Goal: Task Accomplishment & Management: Manage account settings

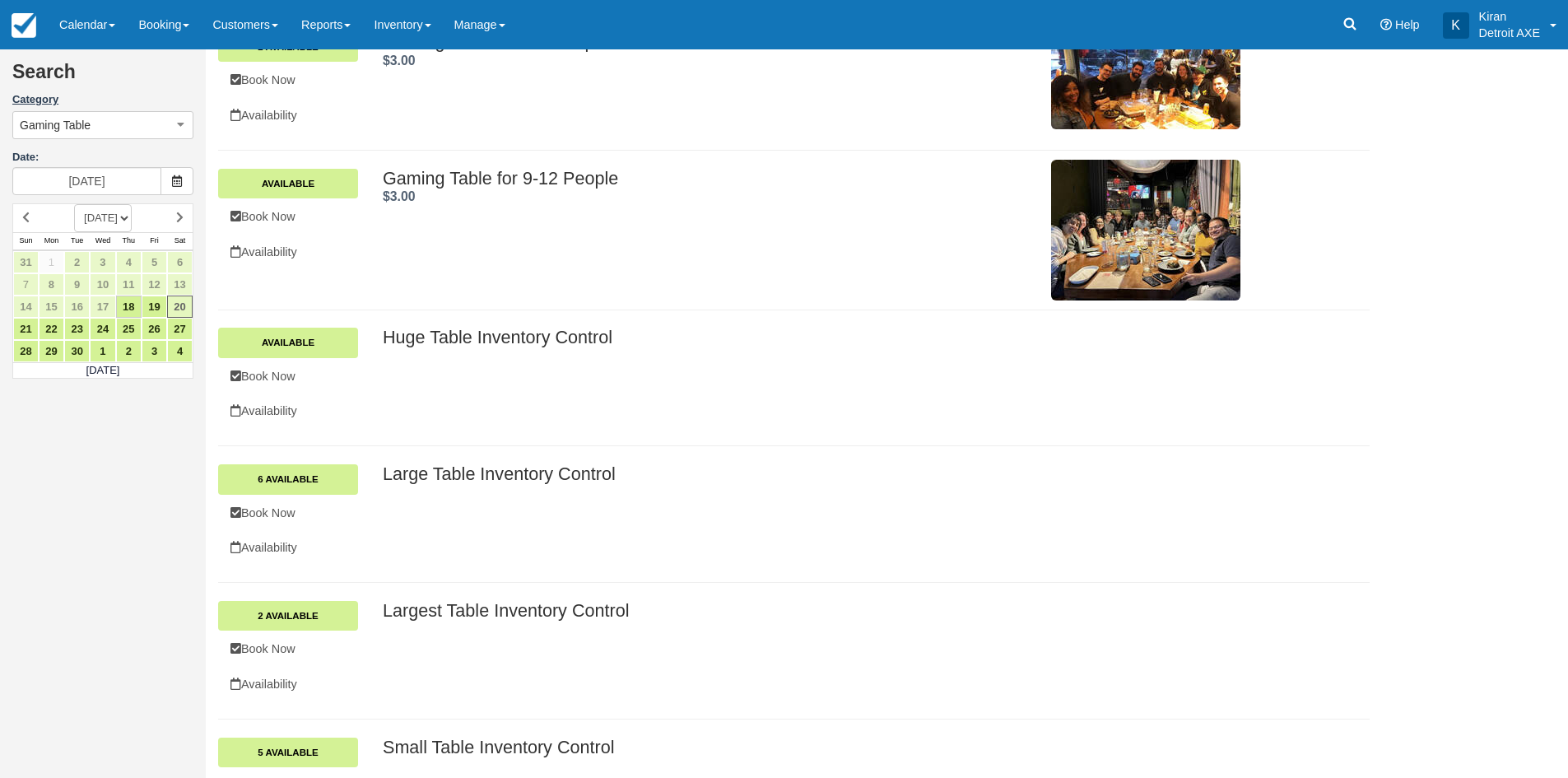
scroll to position [82, 0]
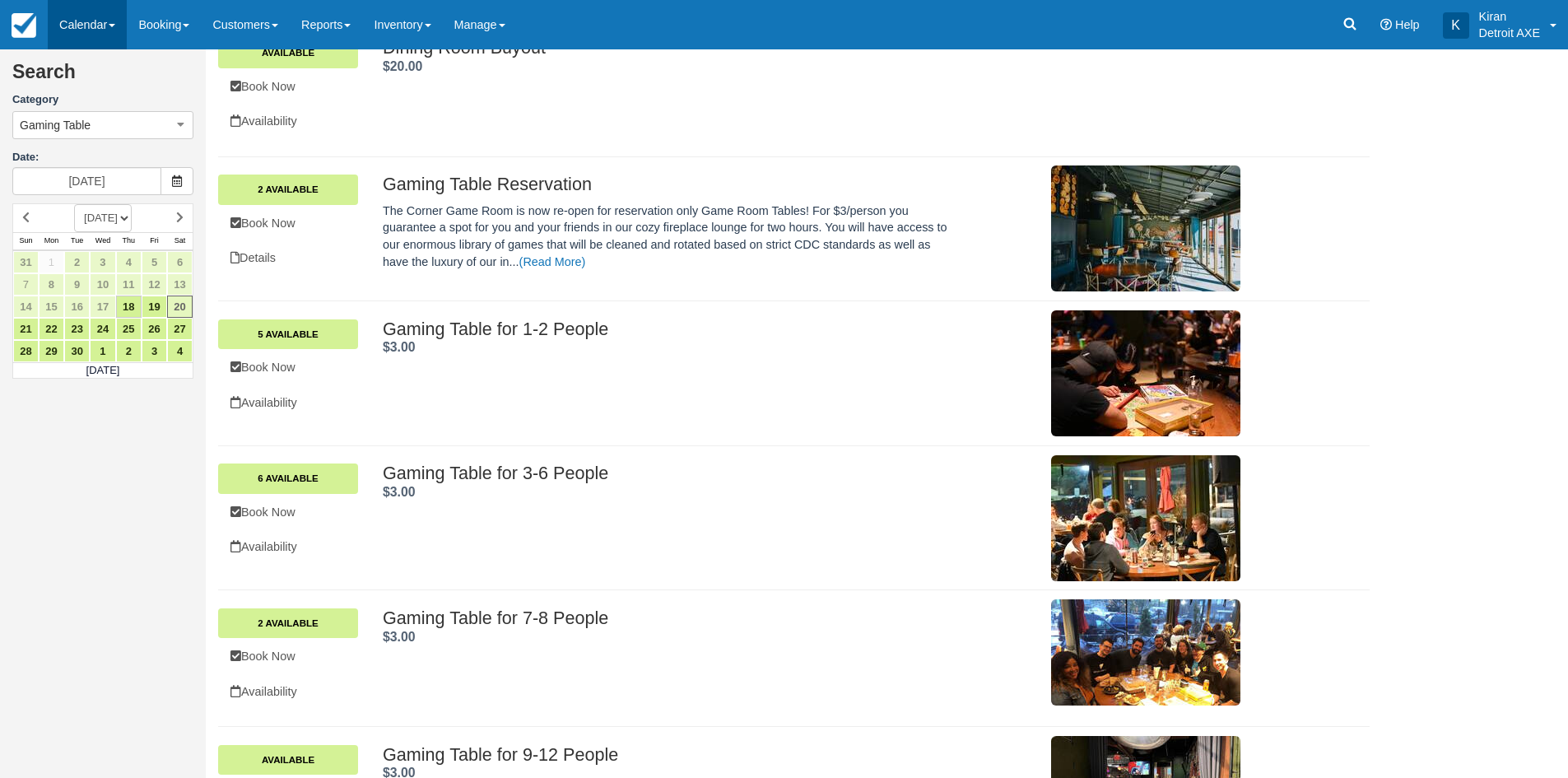
click at [127, 33] on link "Calendar" at bounding box center [87, 24] width 79 height 50
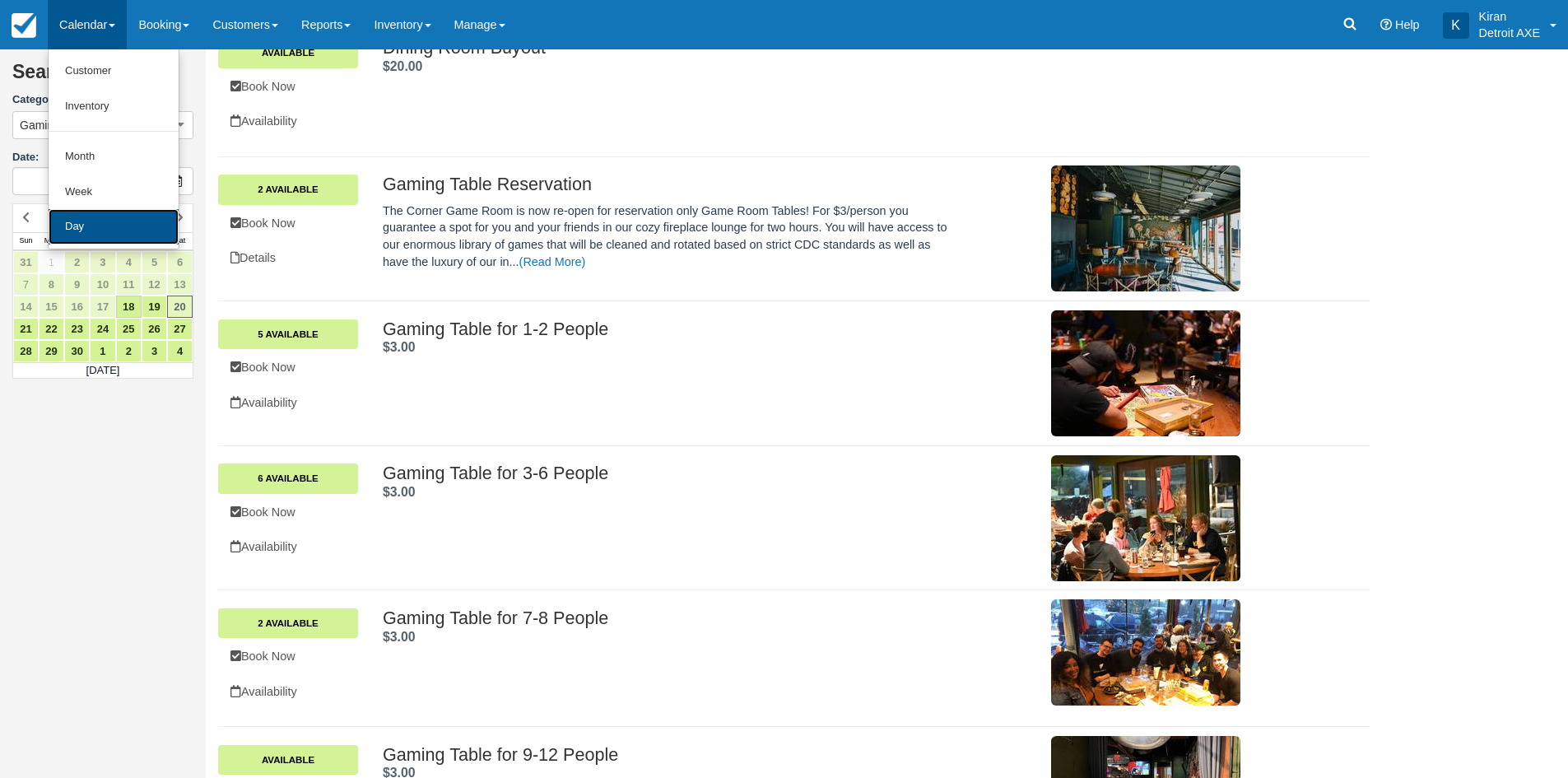
click at [135, 225] on link "Day" at bounding box center [113, 227] width 130 height 35
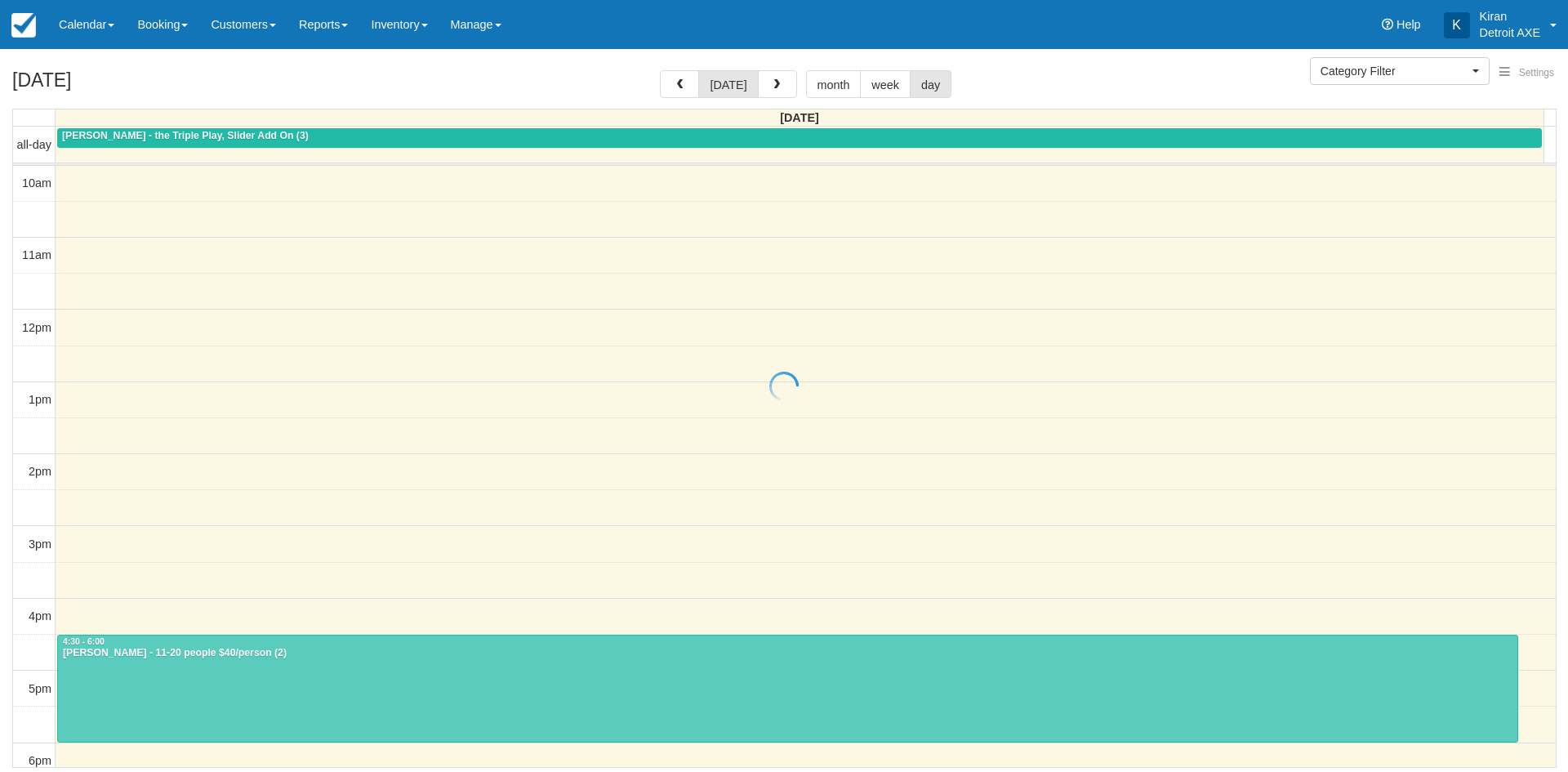
select select
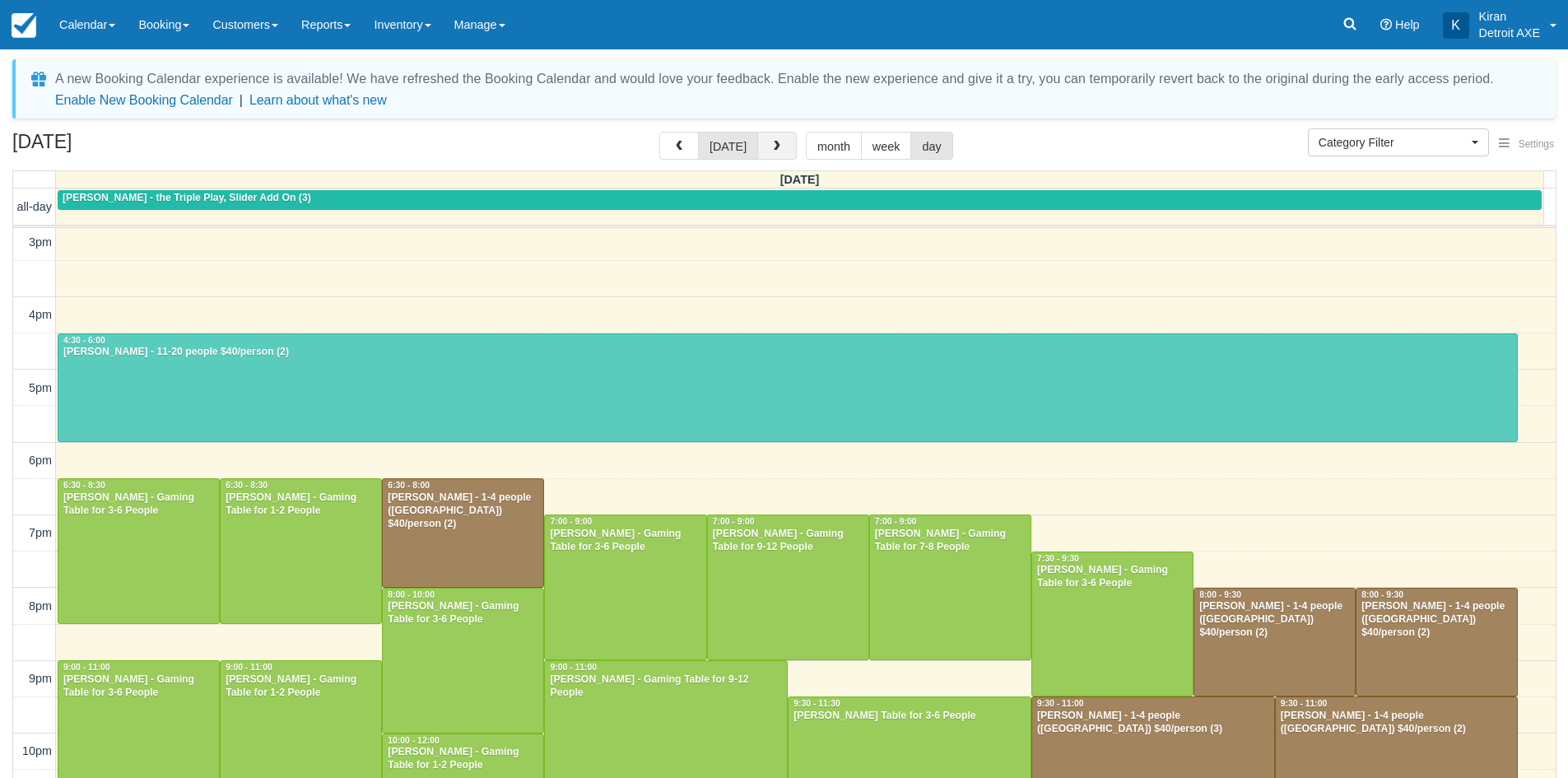
click at [781, 147] on button "button" at bounding box center [777, 146] width 39 height 28
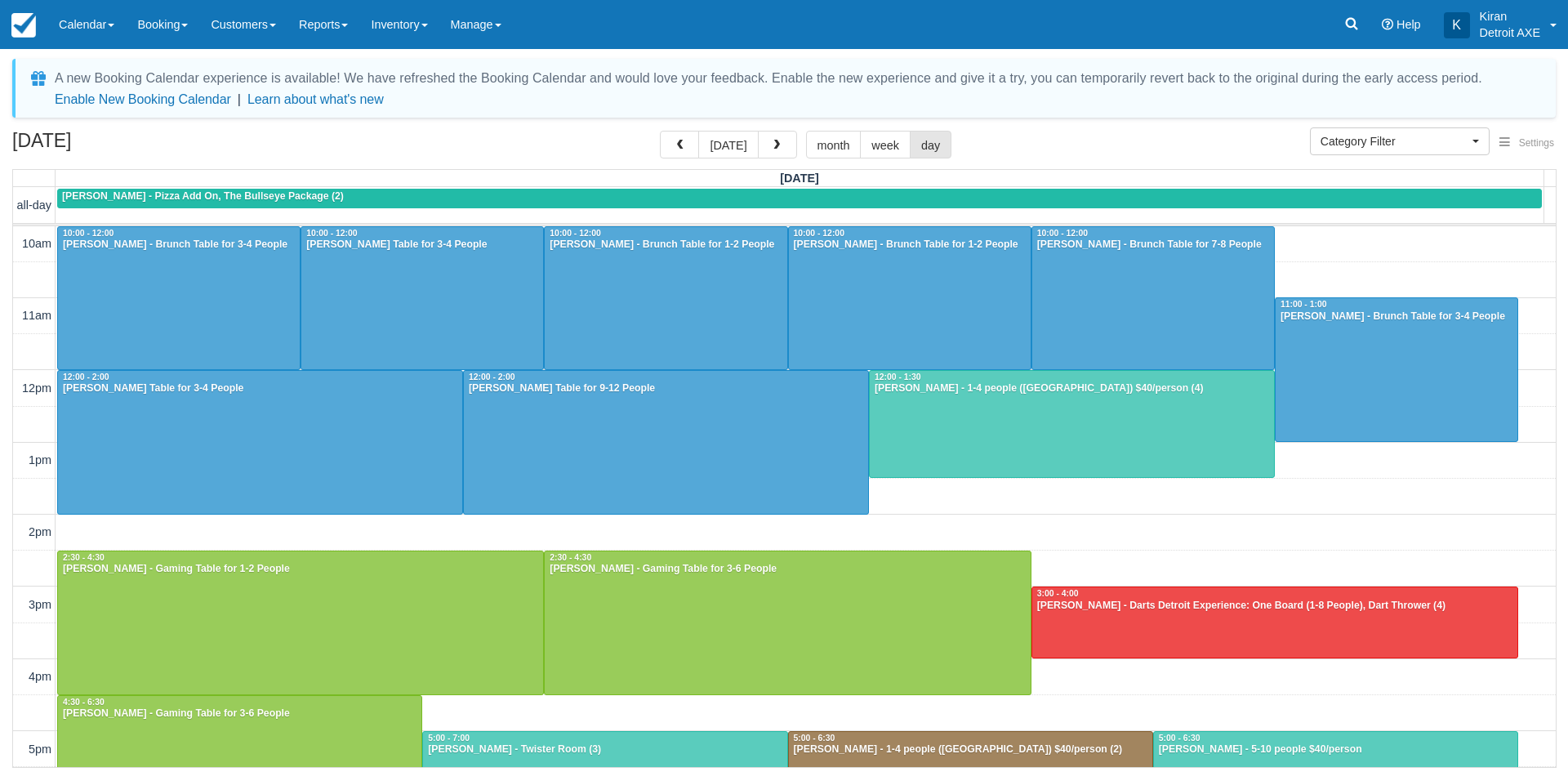
scroll to position [433, 0]
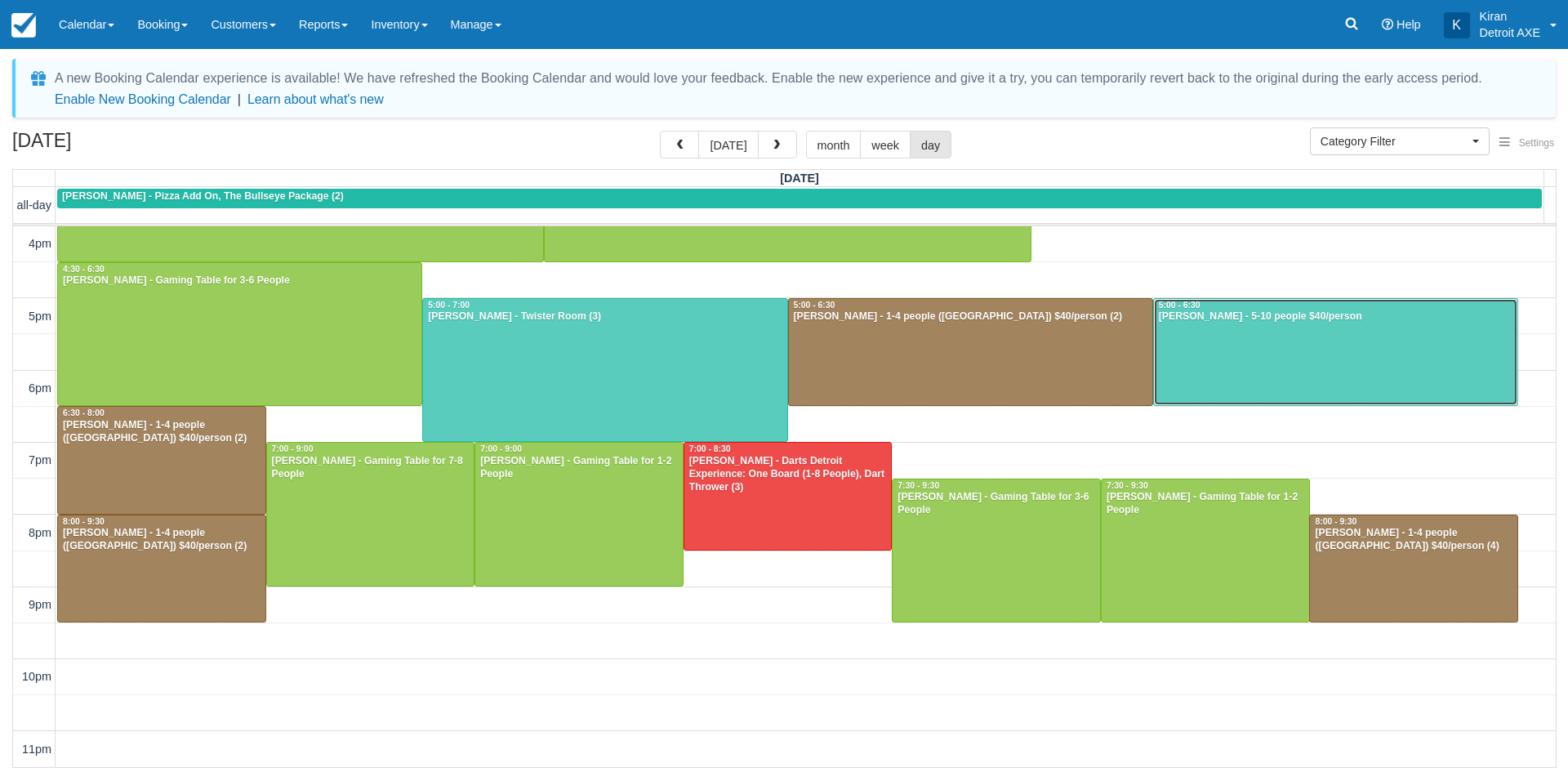
drag, startPoint x: 1233, startPoint y: 330, endPoint x: 1210, endPoint y: 330, distance: 23.0
click at [1233, 330] on div at bounding box center [1335, 352] width 363 height 107
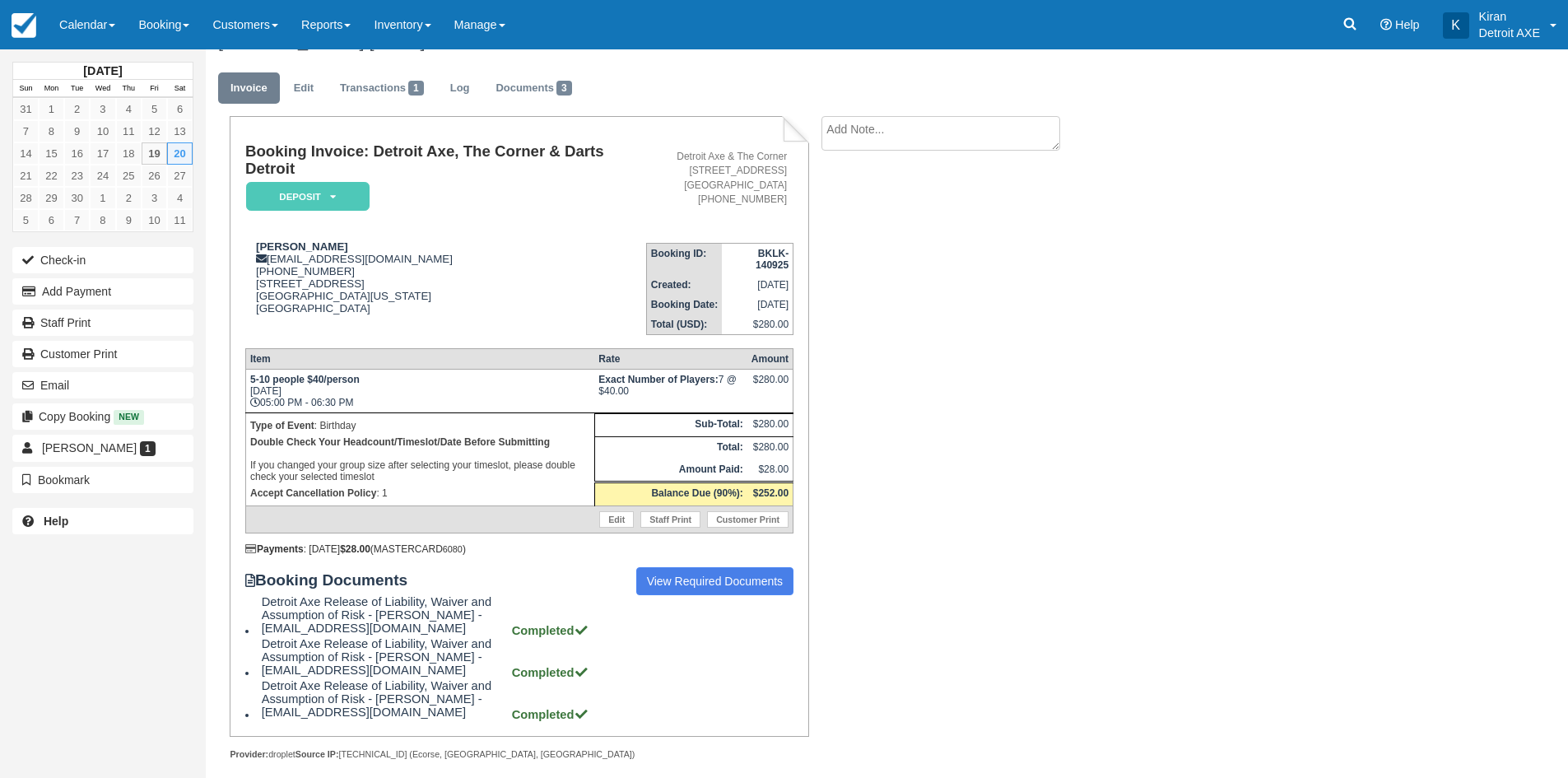
scroll to position [53, 0]
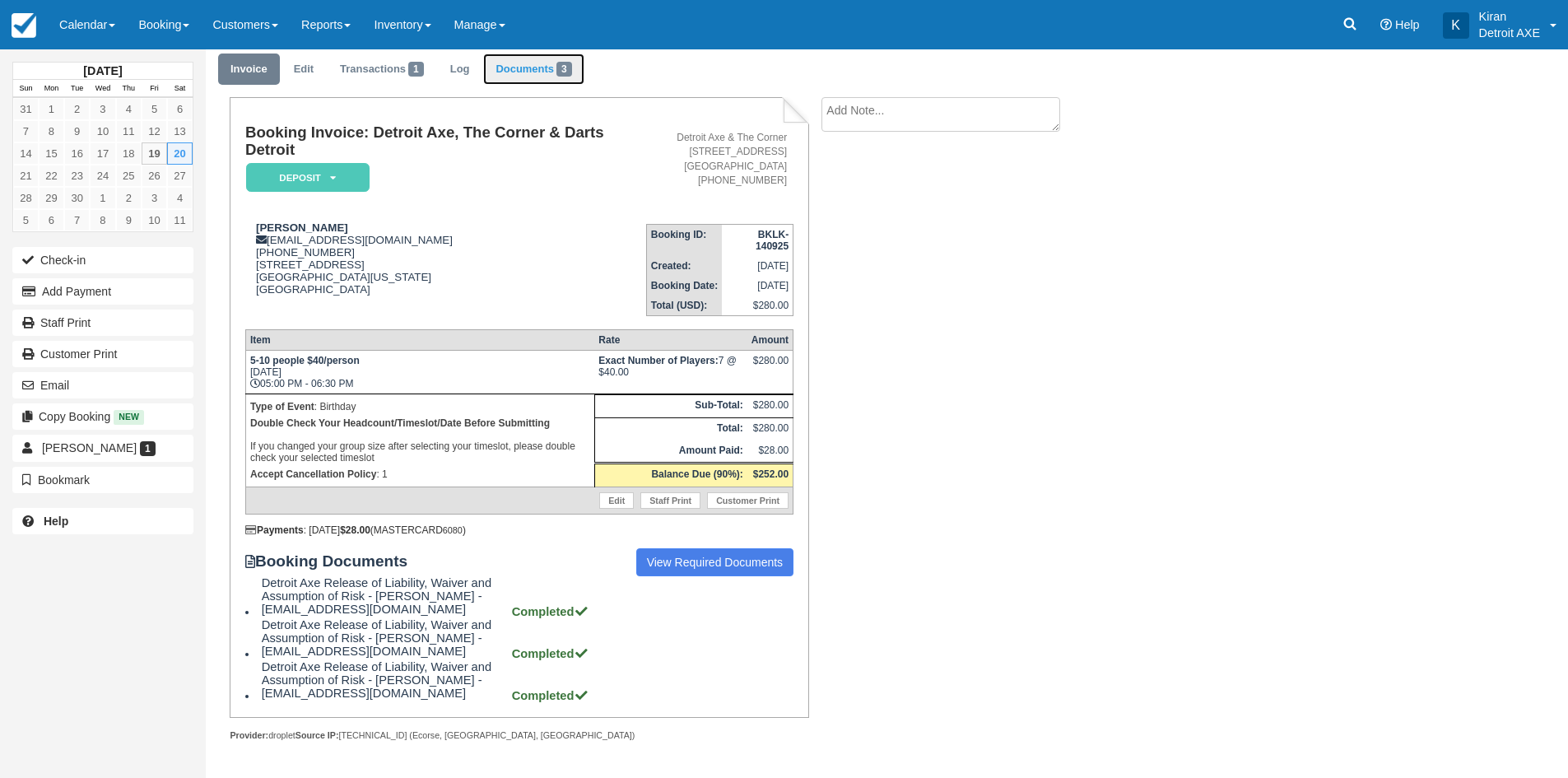
click at [572, 70] on span "3" at bounding box center [564, 69] width 16 height 15
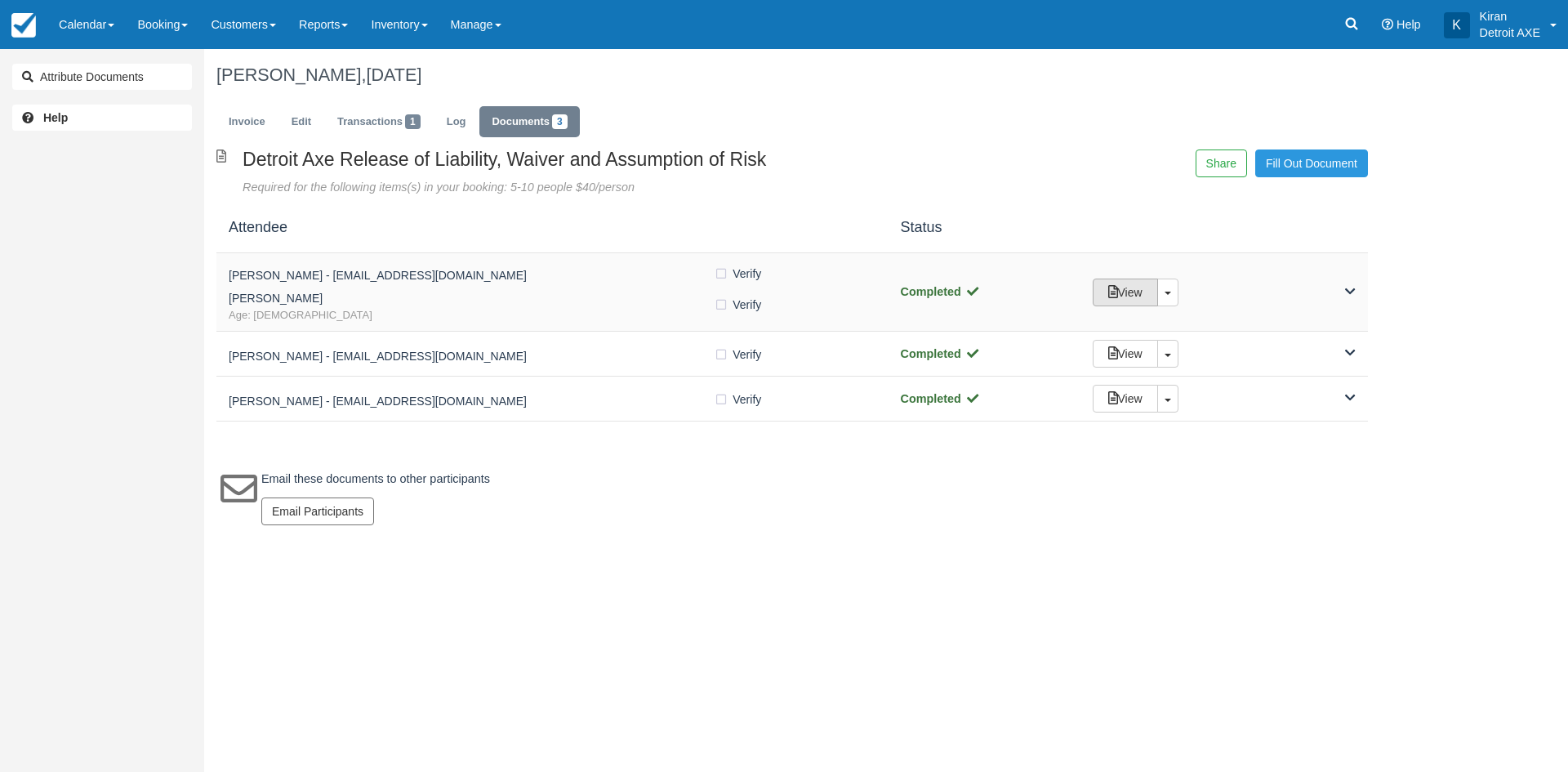
click at [1132, 296] on link "View" at bounding box center [1125, 292] width 65 height 28
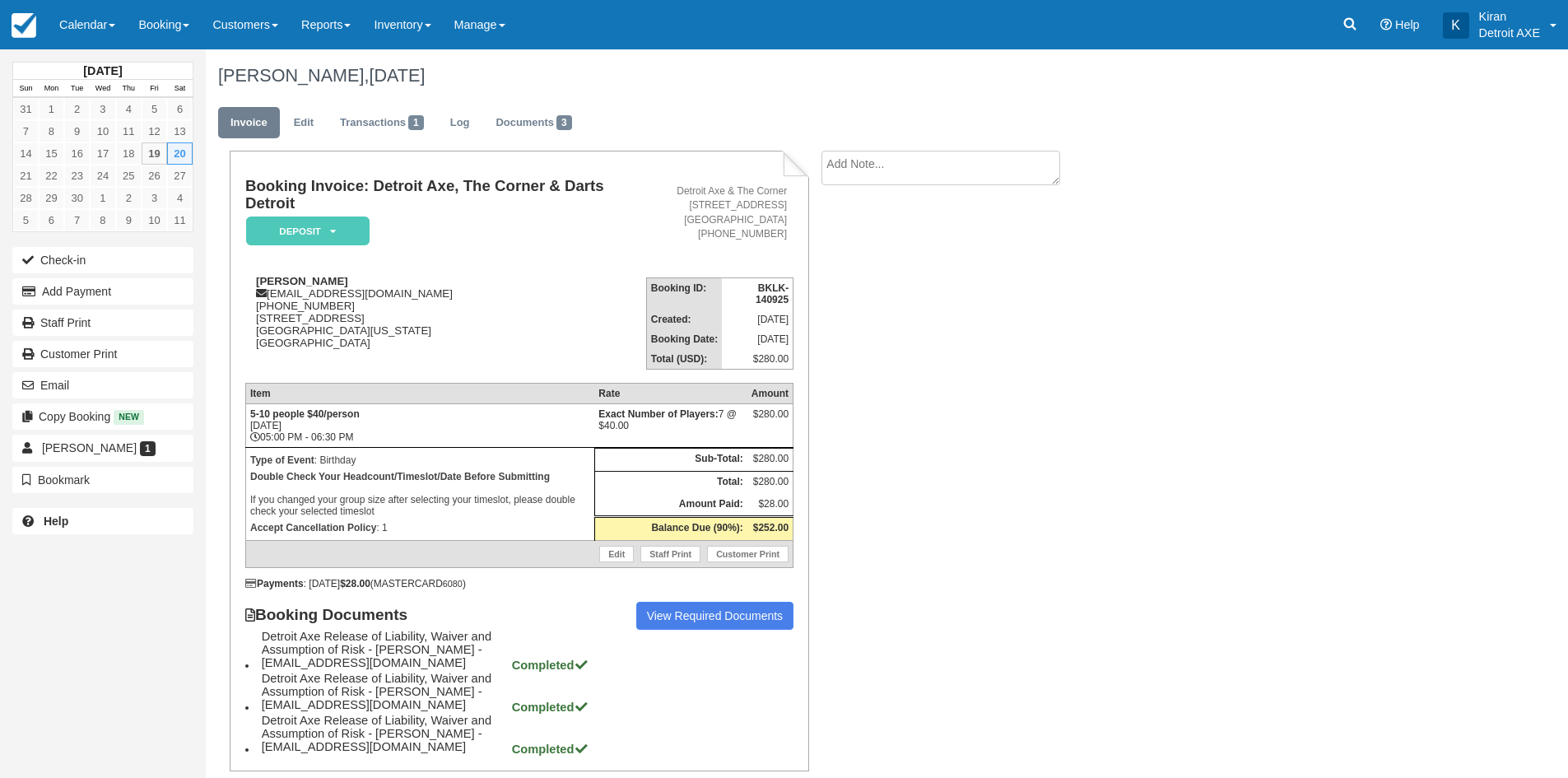
scroll to position [53, 0]
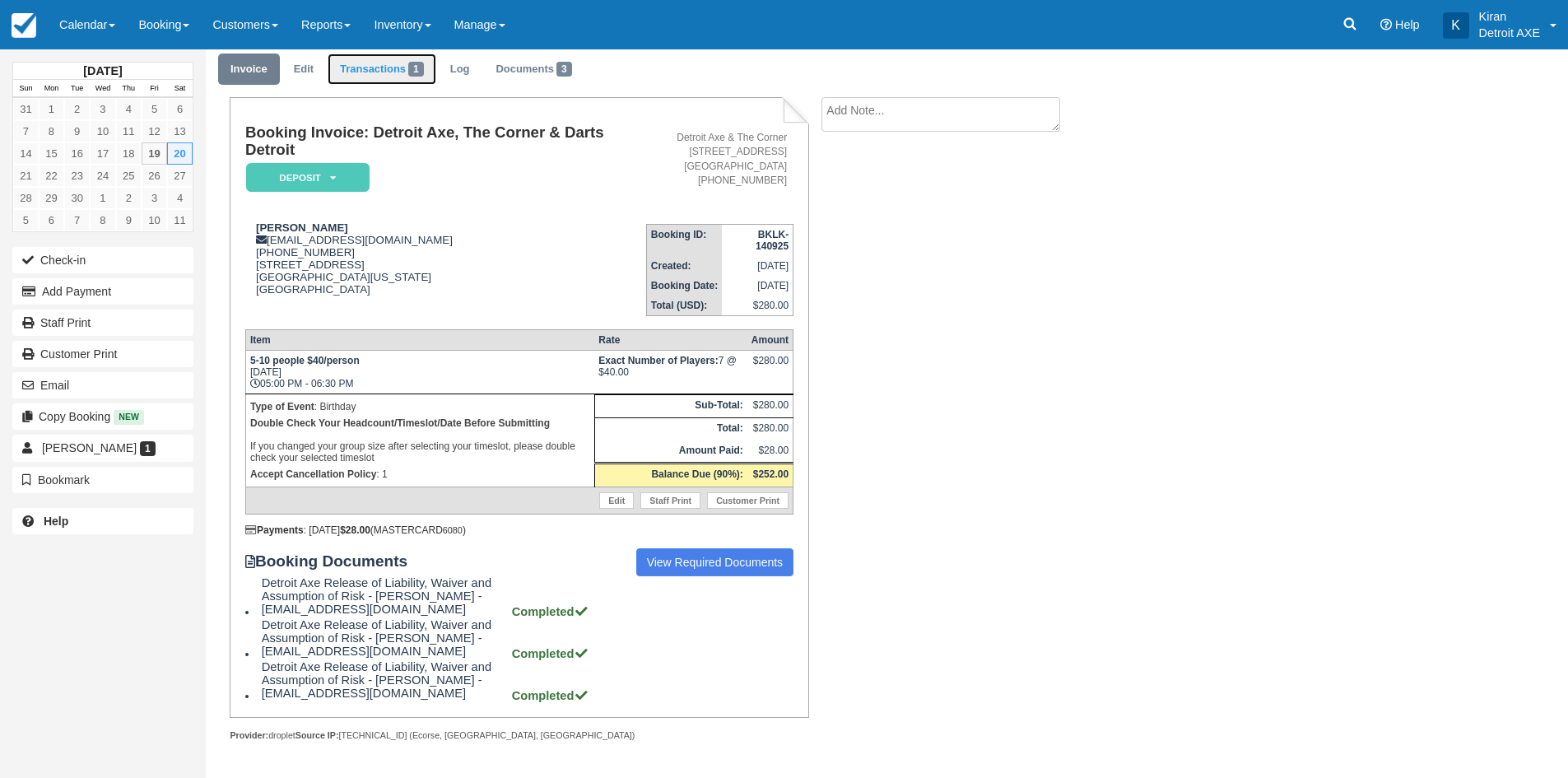
click at [391, 68] on link "Transactions 1" at bounding box center [382, 69] width 108 height 32
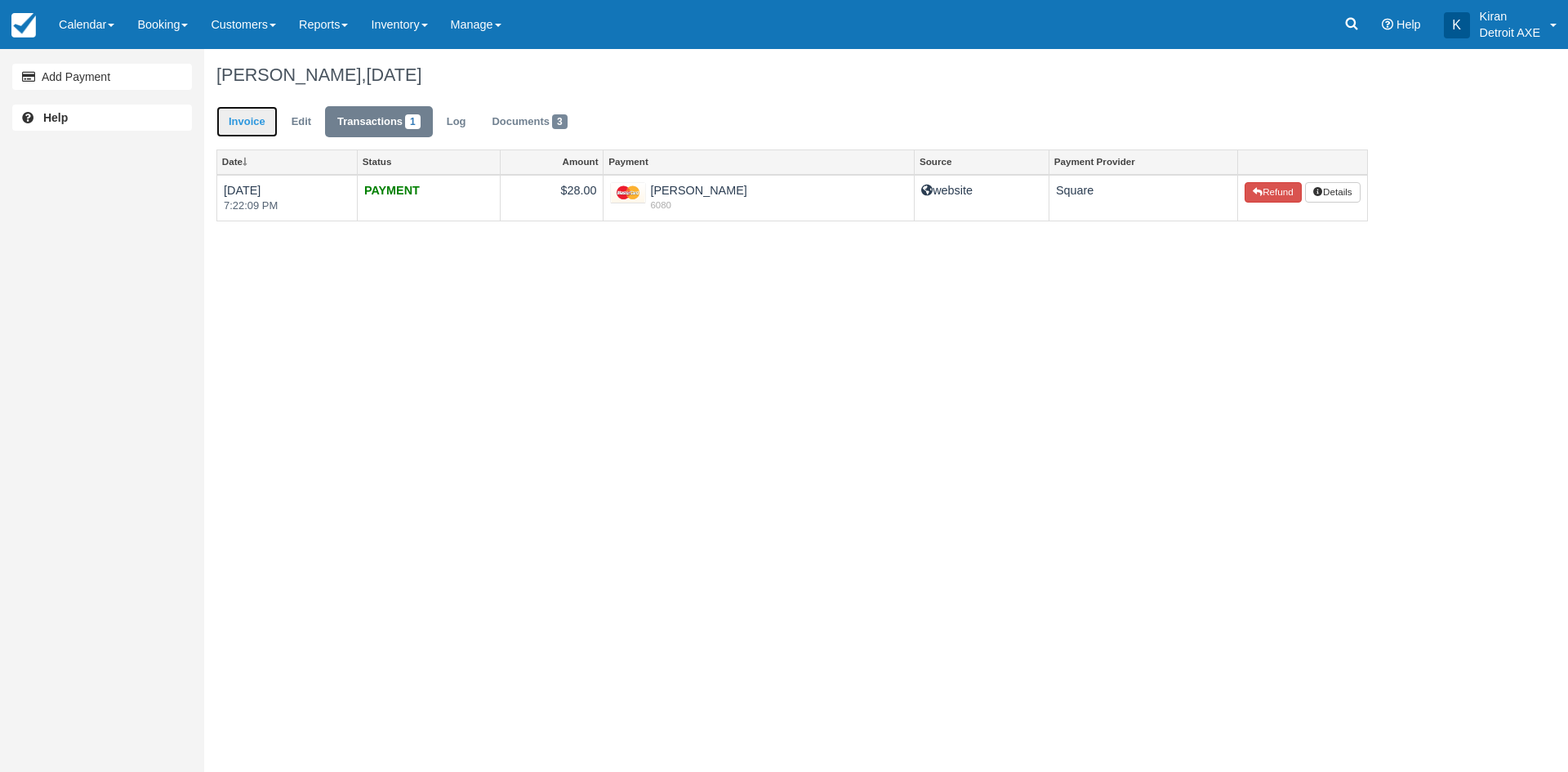
click at [246, 125] on link "Invoice" at bounding box center [247, 122] width 61 height 32
click at [110, 38] on link "Calendar" at bounding box center [86, 24] width 79 height 49
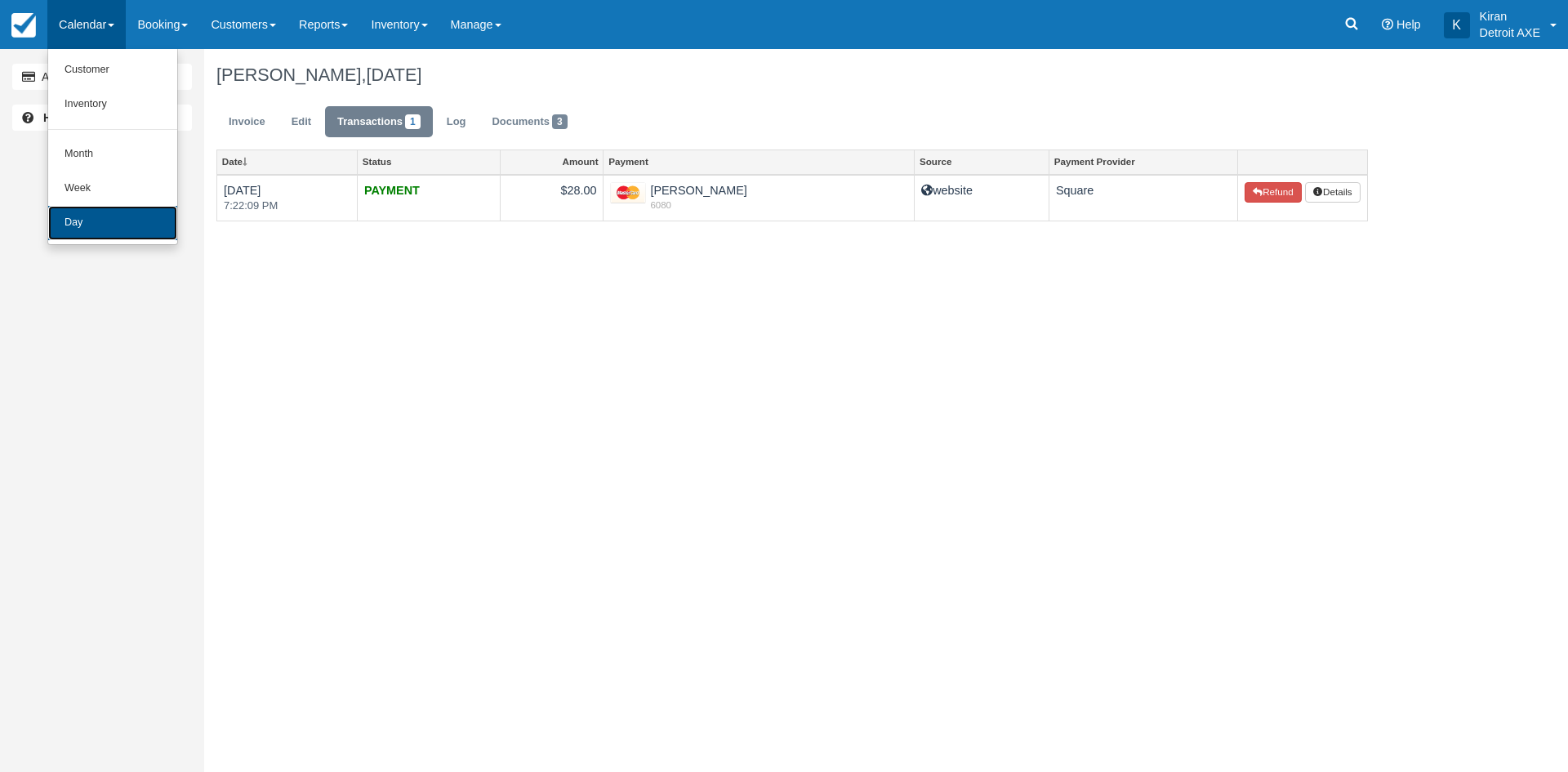
click at [87, 228] on link "Day" at bounding box center [112, 222] width 129 height 34
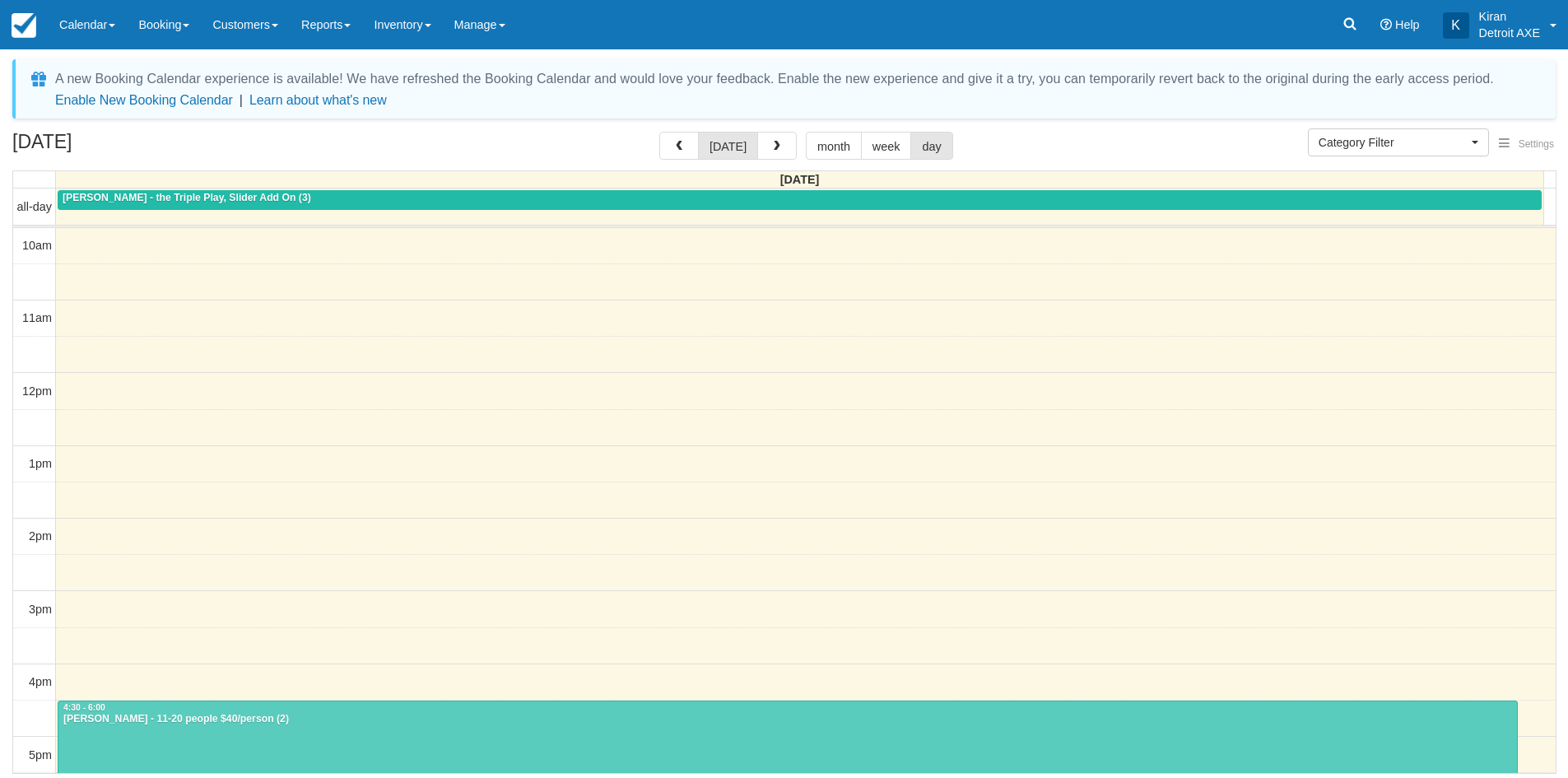
select select
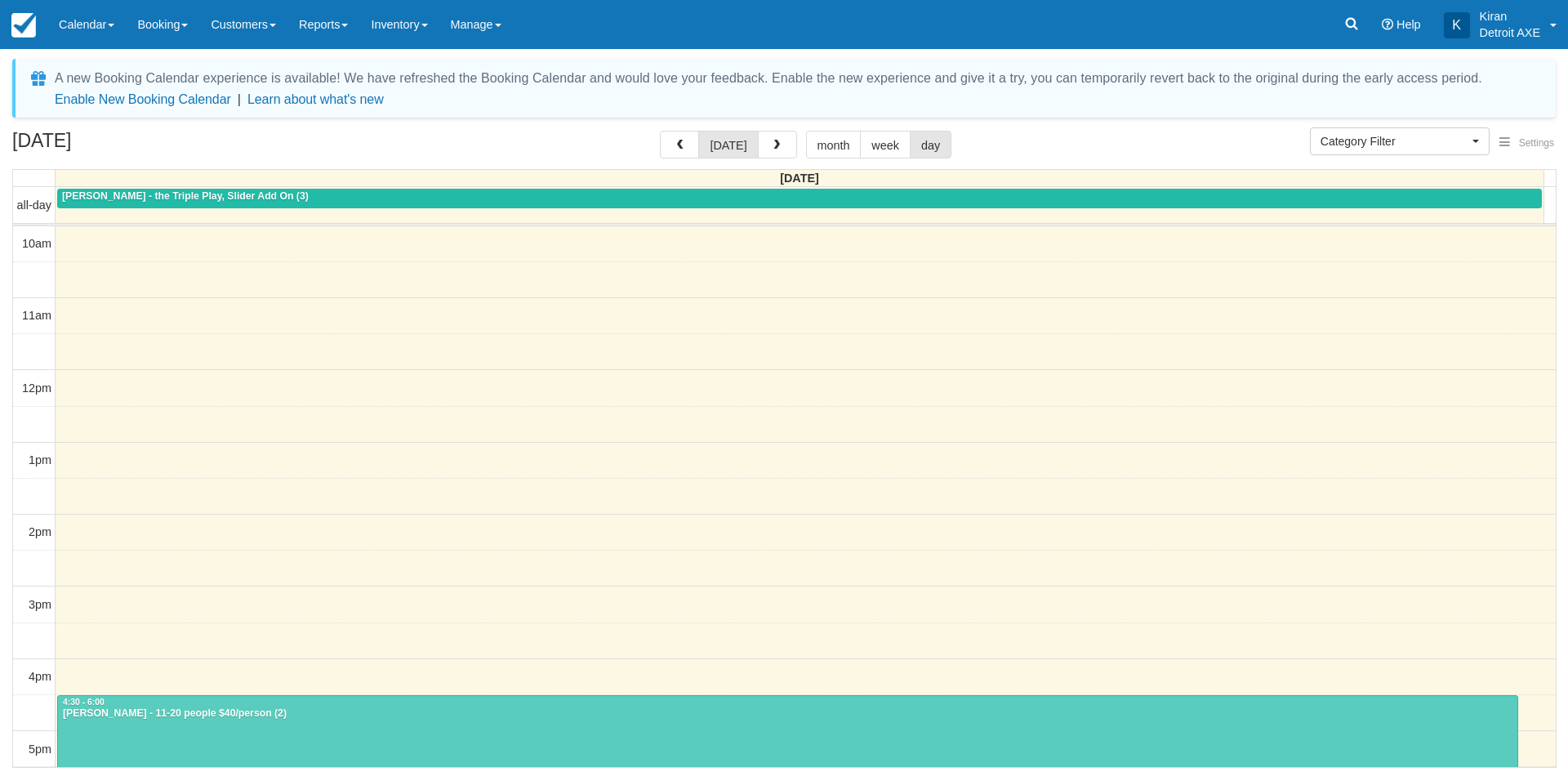
scroll to position [364, 0]
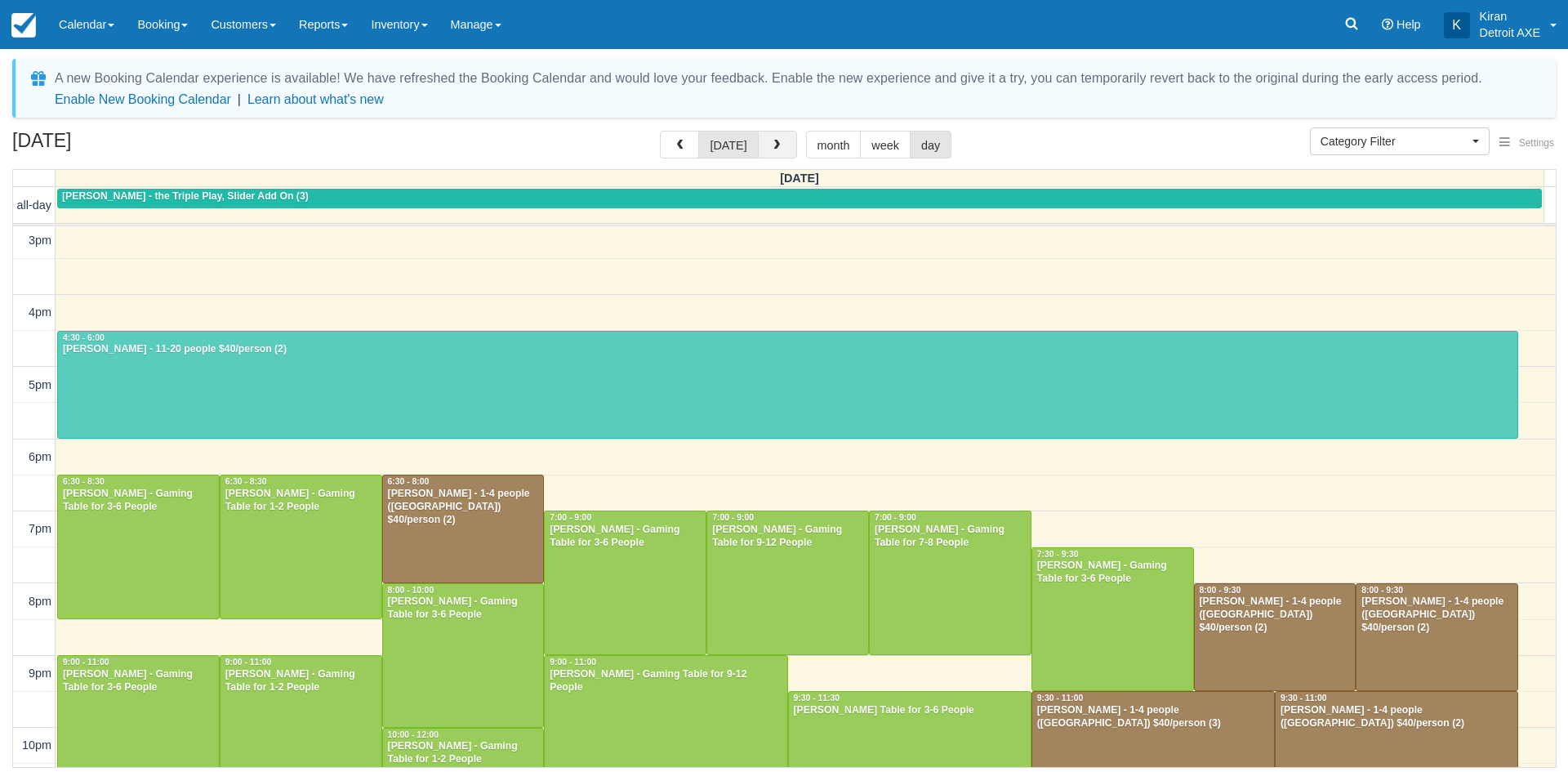
click at [785, 141] on button "button" at bounding box center [778, 145] width 39 height 28
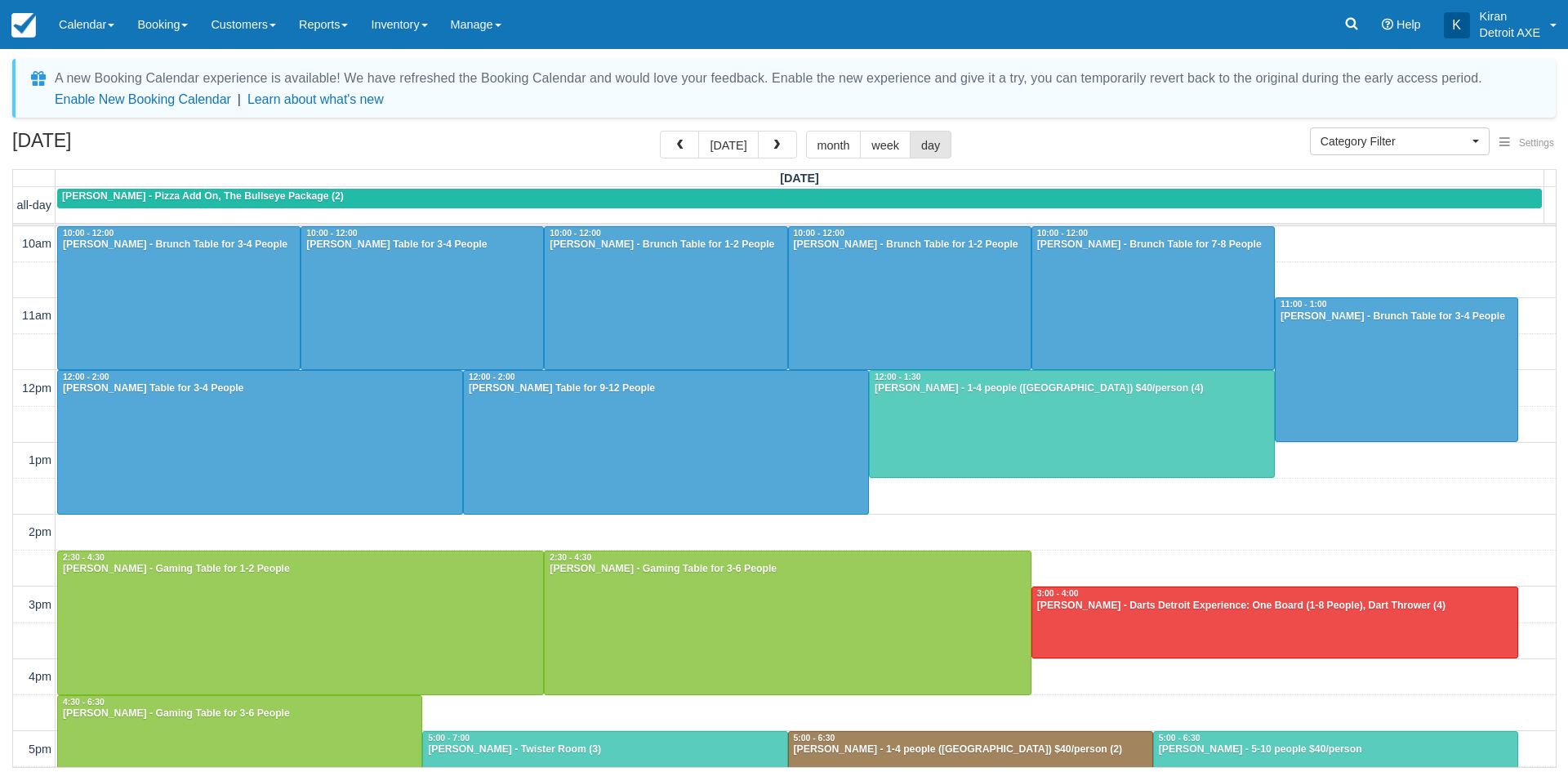
scroll to position [433, 0]
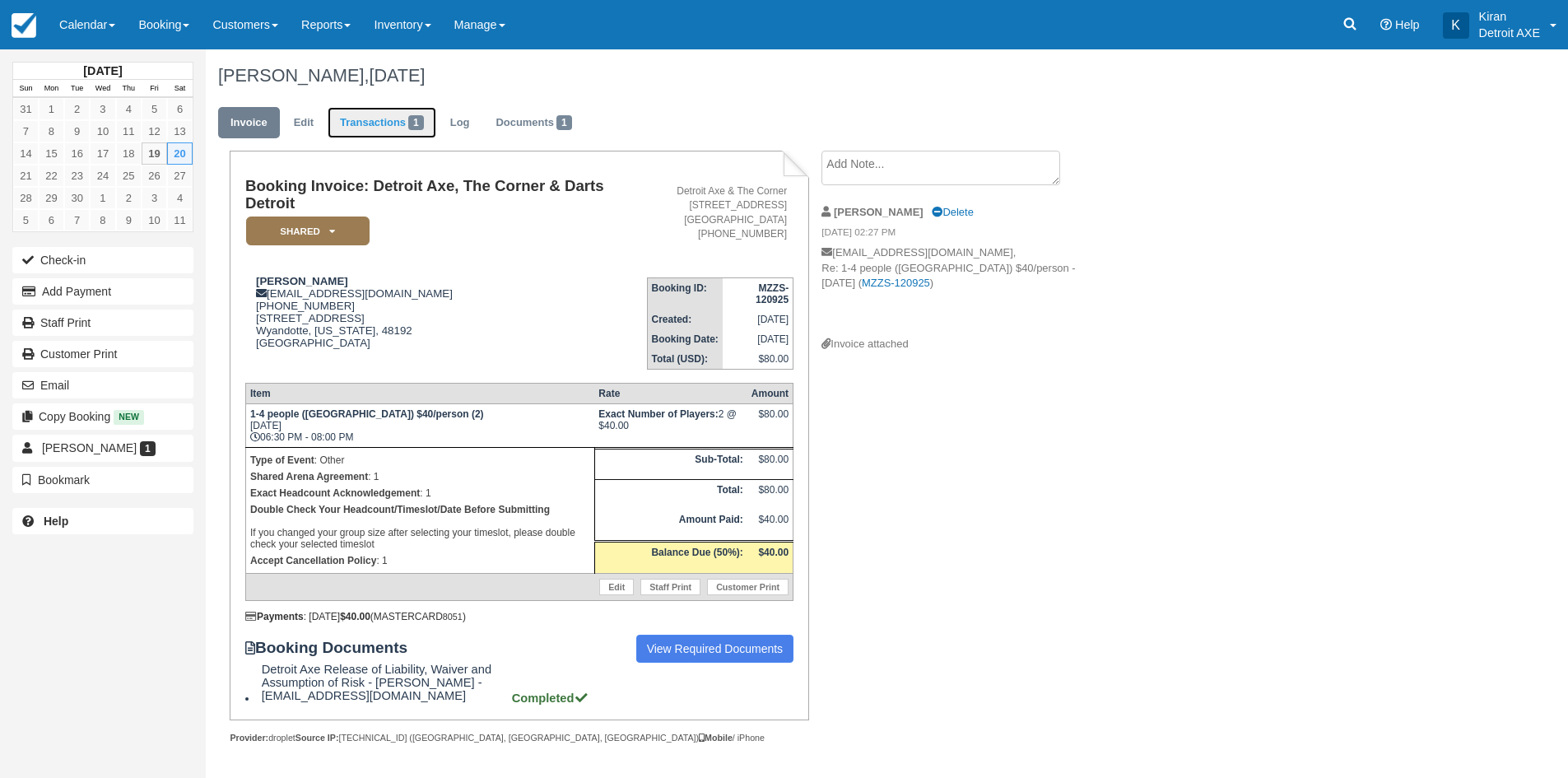
click at [404, 124] on link "Transactions 1" at bounding box center [382, 123] width 108 height 32
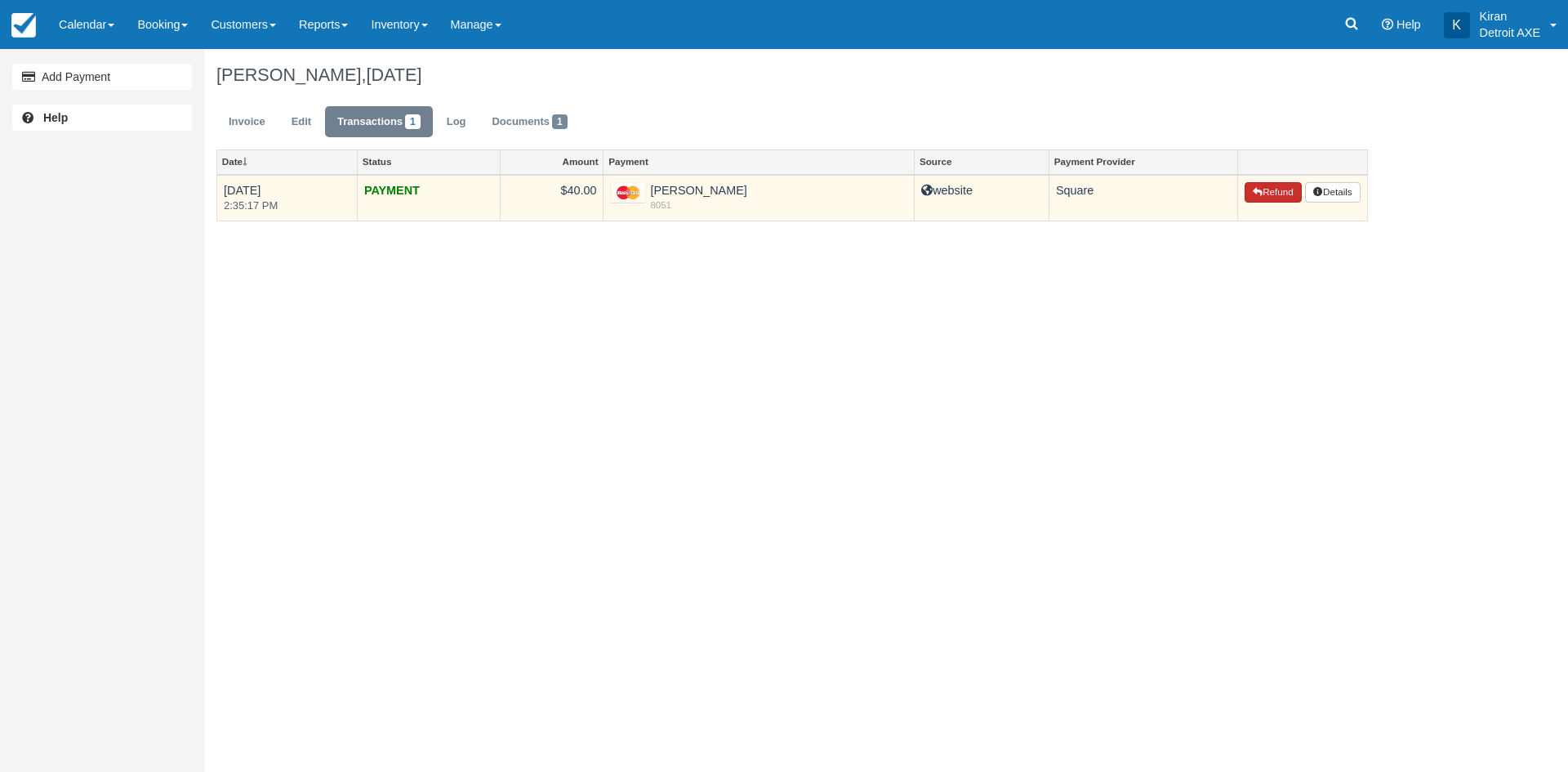
click at [1253, 196] on icon "button" at bounding box center [1258, 192] width 10 height 10
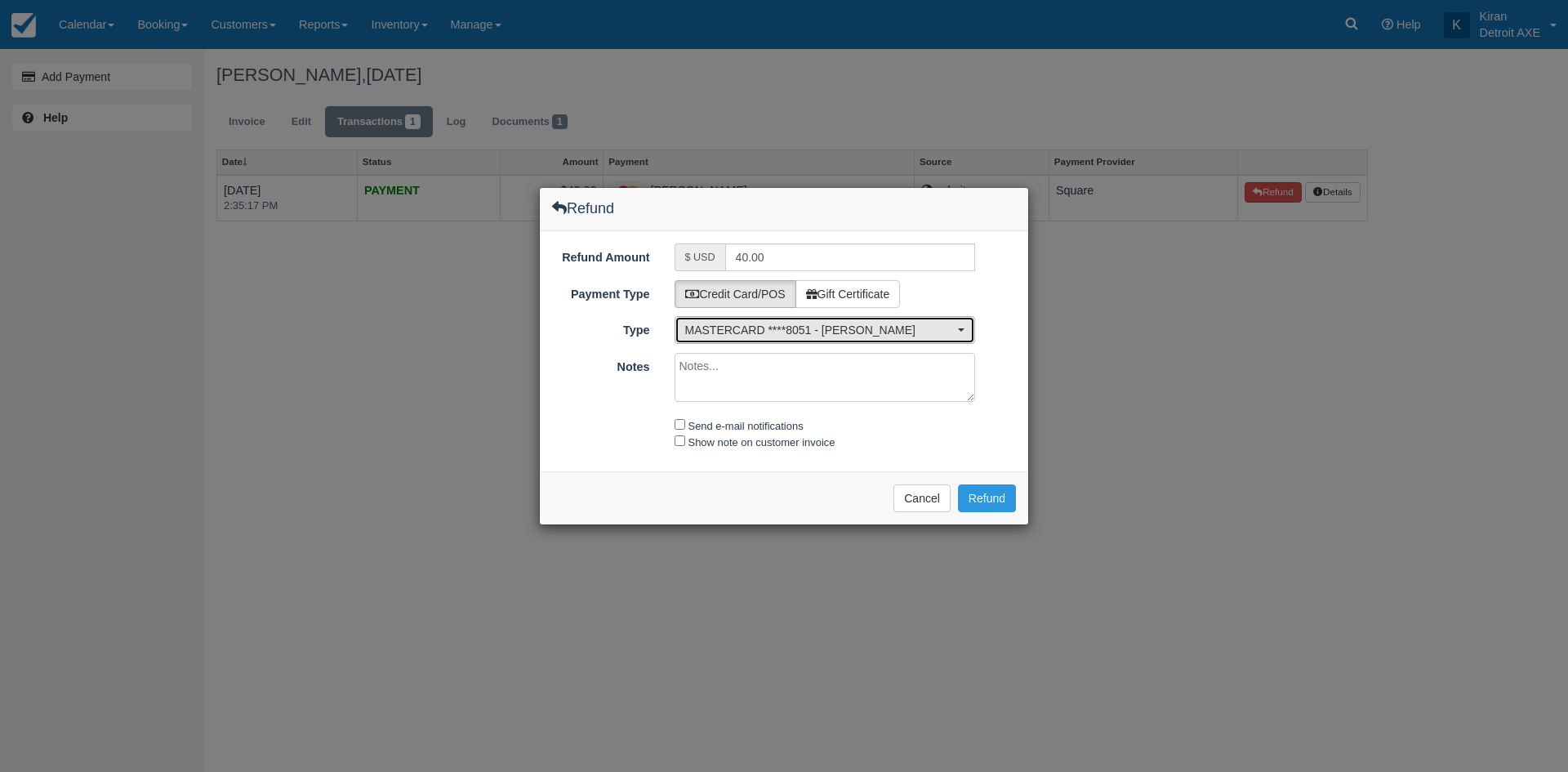
click at [869, 321] on button "MASTERCARD ****8051 - [PERSON_NAME]" at bounding box center [825, 330] width 301 height 28
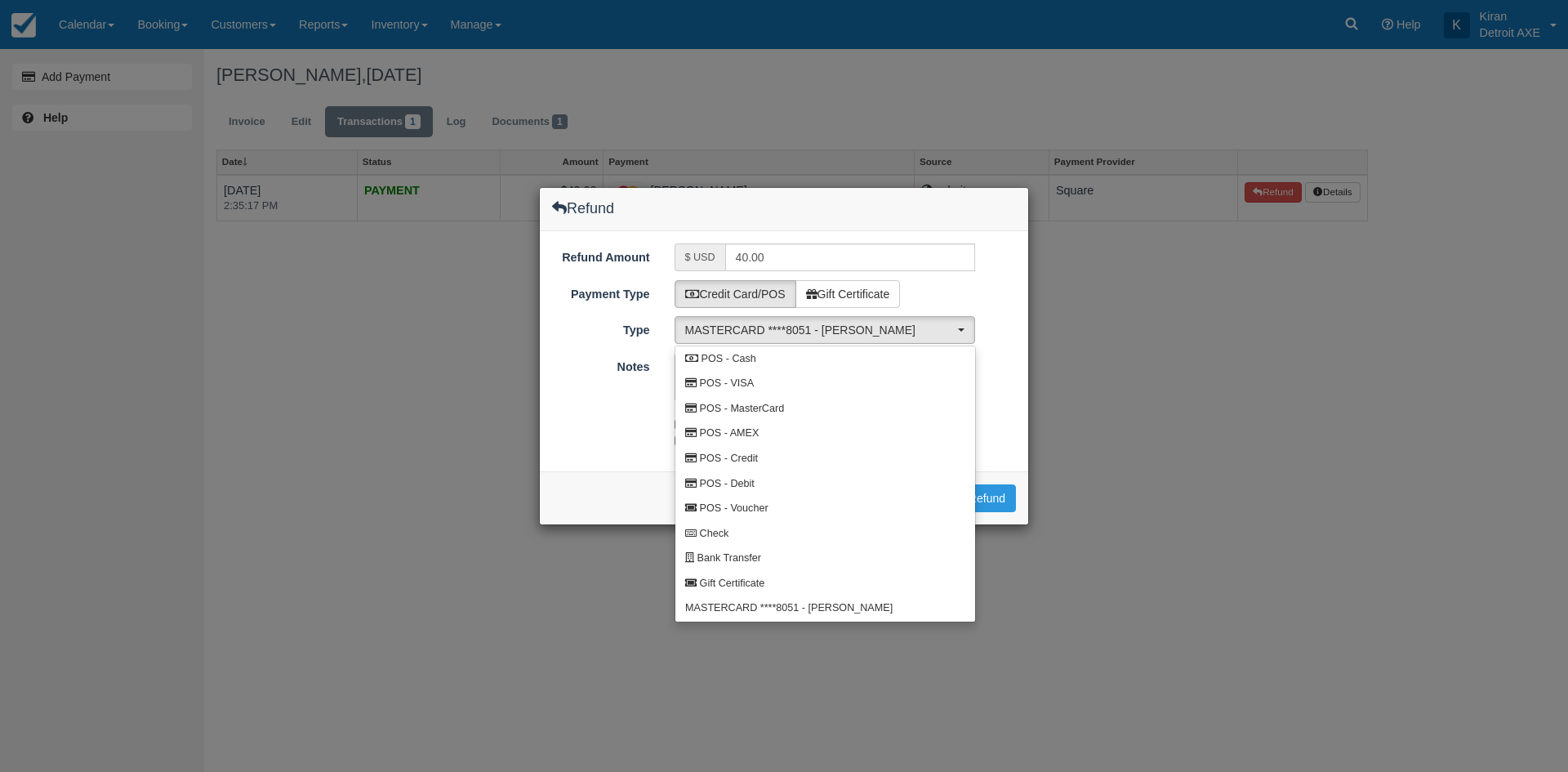
click at [611, 416] on div "Send e-mail notifications Show note on customer invoice" at bounding box center [783, 434] width 488 height 35
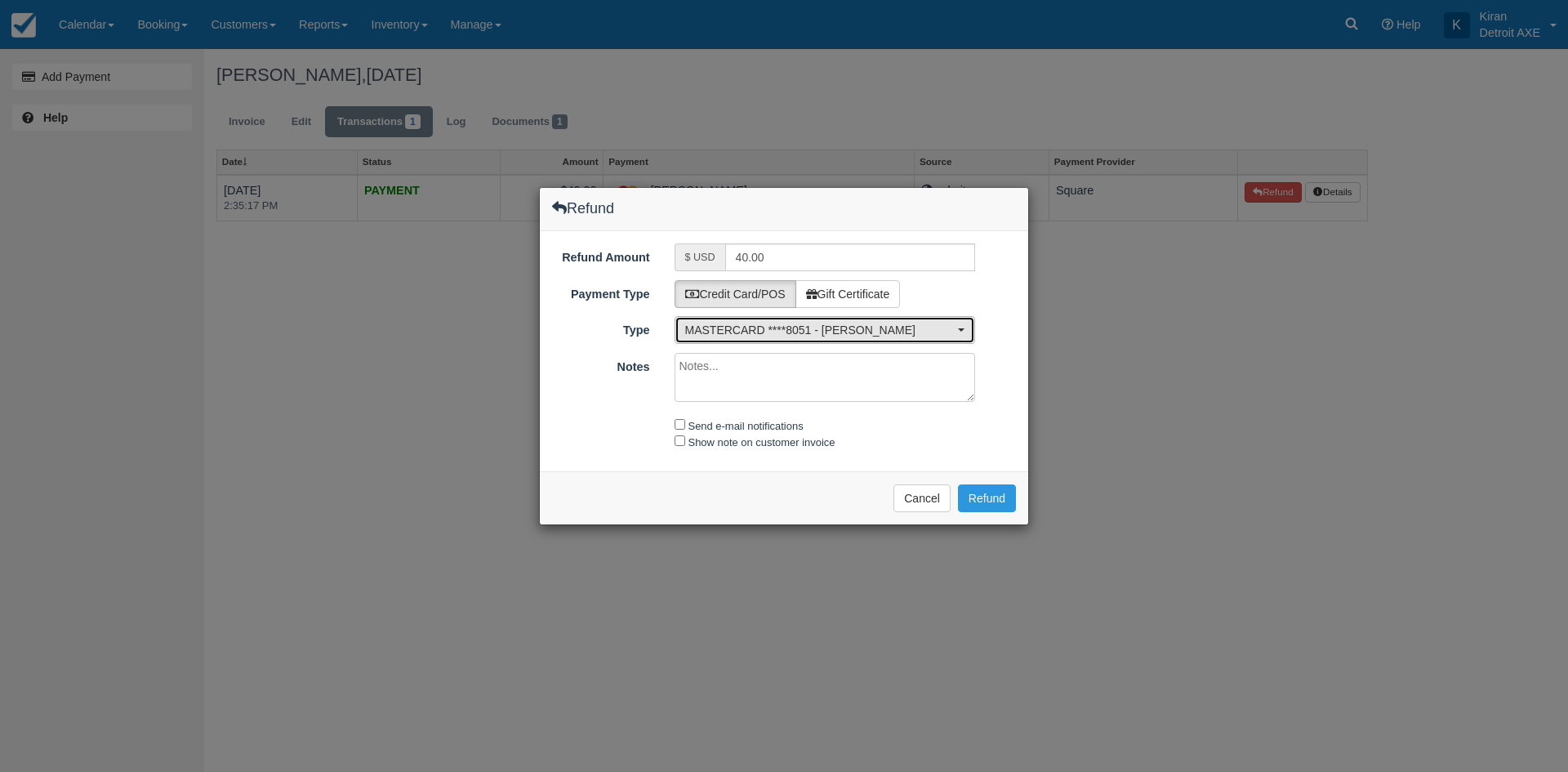
click at [886, 331] on span "MASTERCARD ****8051 - [PERSON_NAME]" at bounding box center [819, 330] width 270 height 17
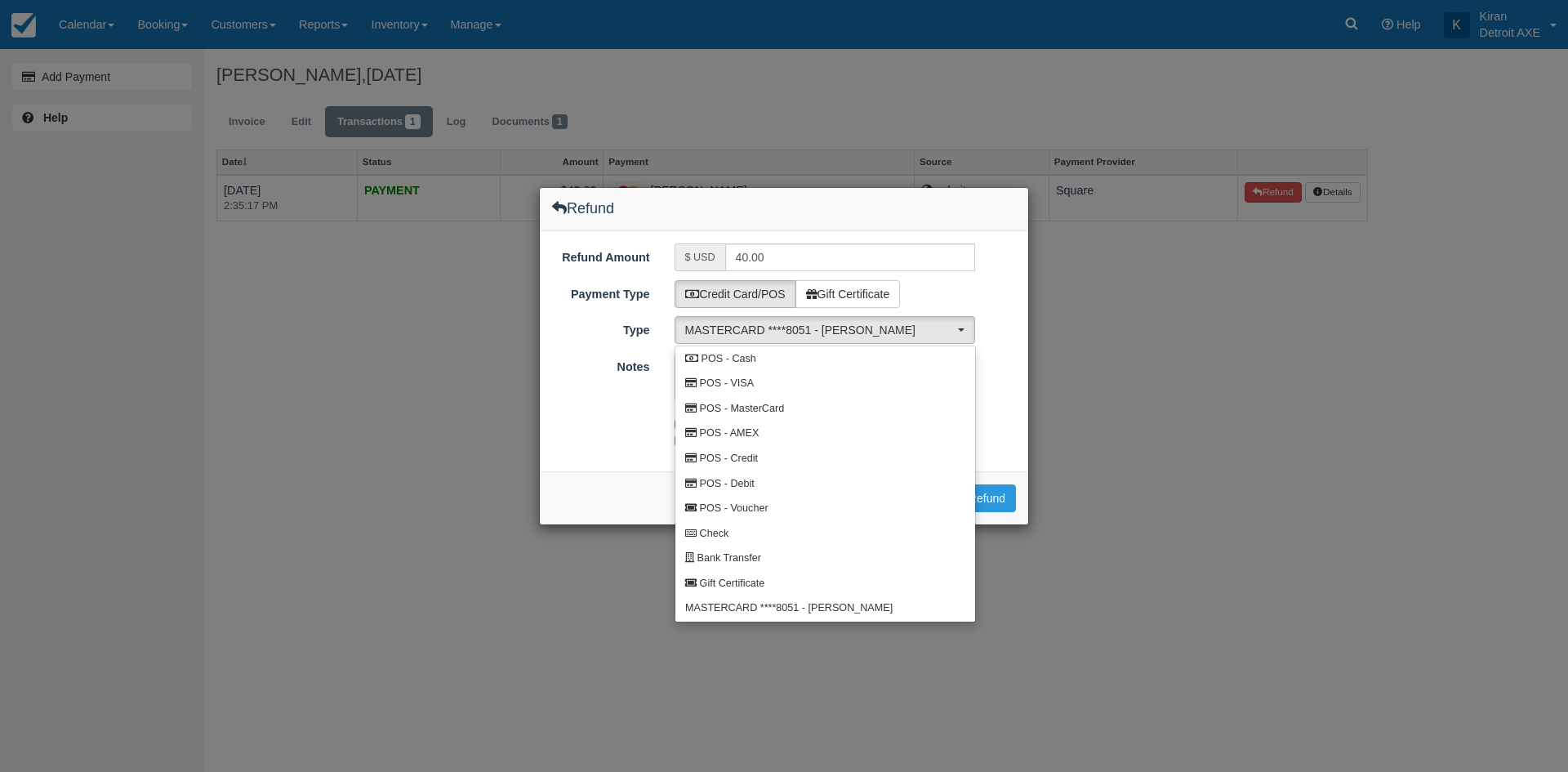
click at [594, 390] on div "Notes" at bounding box center [783, 380] width 488 height 54
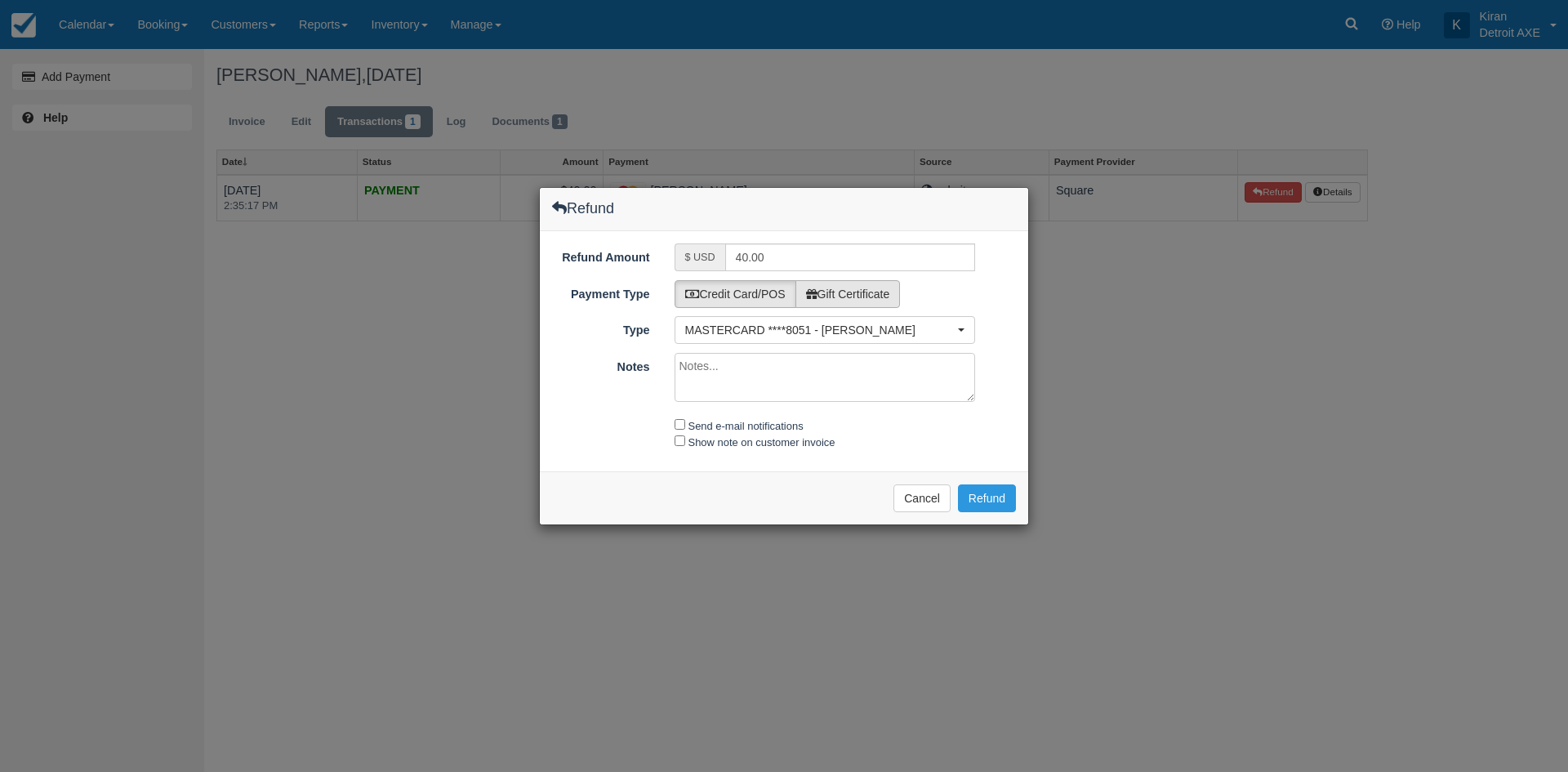
click at [855, 292] on label "Gift Certificate" at bounding box center [848, 294] width 106 height 28
radio input "true"
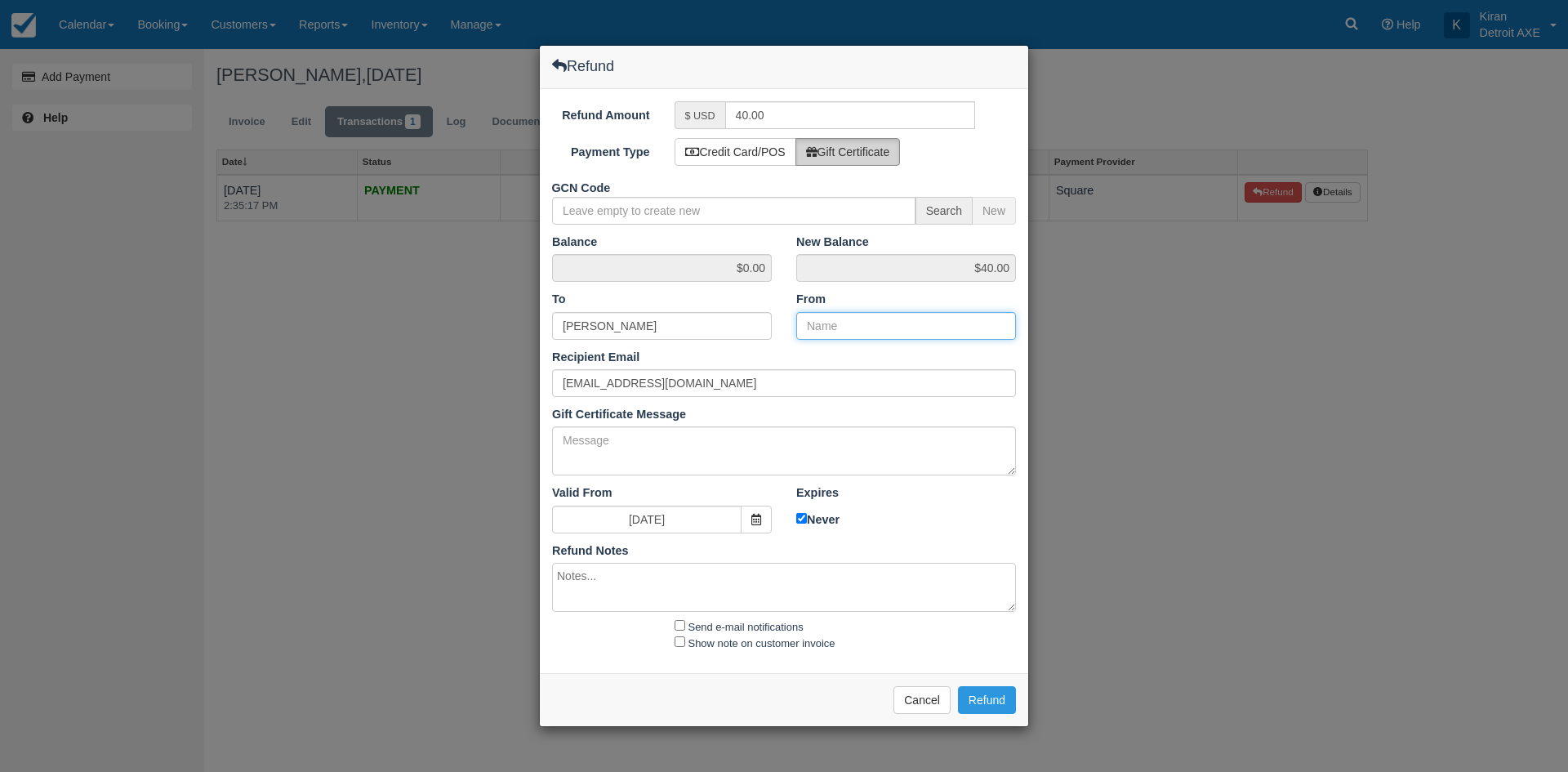
click at [865, 323] on input "From" at bounding box center [905, 326] width 220 height 28
type input "Det Axe"
click at [996, 702] on button "Refund" at bounding box center [987, 700] width 58 height 28
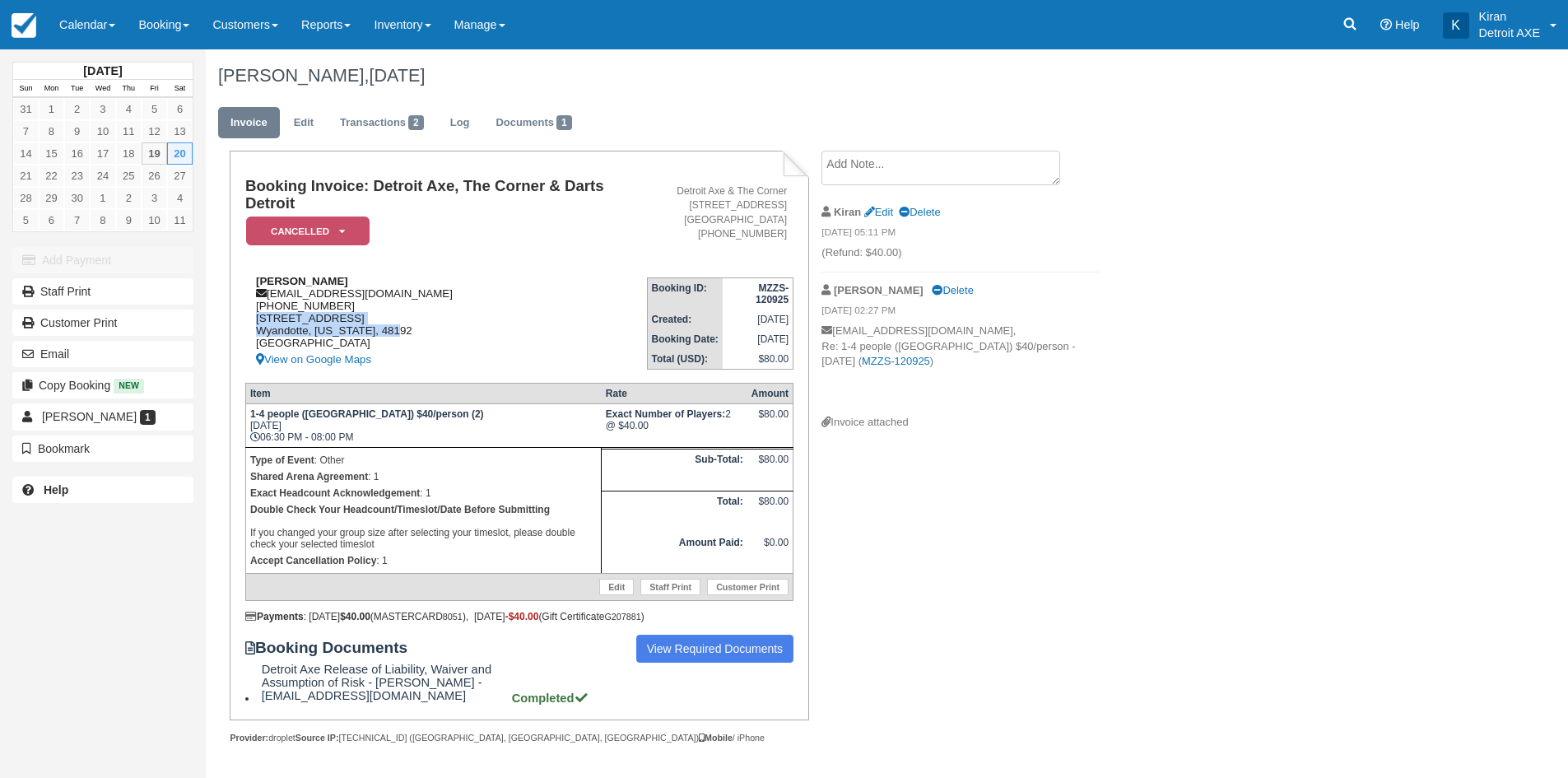
drag, startPoint x: 439, startPoint y: 329, endPoint x: 375, endPoint y: 317, distance: 65.1
click at [375, 317] on div "David Washnock dwashnoc@yahoo.com 1 (248) 721-3068 4015 17th St. Wyandotte, Mic…" at bounding box center [446, 321] width 402 height 94
click at [446, 316] on div "David Washnock dwashnoc@yahoo.com 1 (248) 721-3068 4015 17th St. Wyandotte, Mic…" at bounding box center [446, 321] width 402 height 94
